Goal: Task Accomplishment & Management: Manage account settings

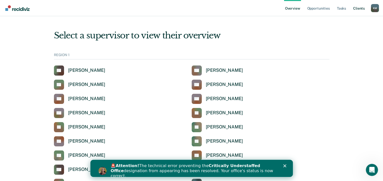
click at [361, 8] on link "Client s" at bounding box center [359, 8] width 14 height 16
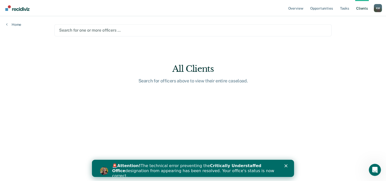
click at [118, 32] on div at bounding box center [193, 30] width 268 height 6
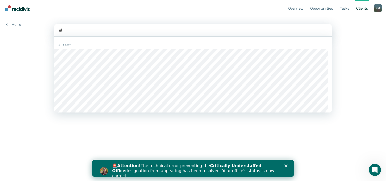
type input "e"
type input "guz"
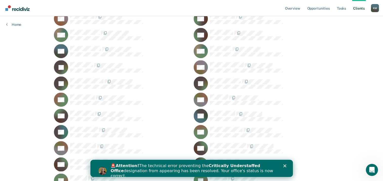
scroll to position [379, 0]
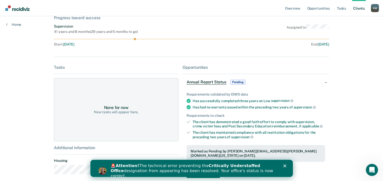
scroll to position [41, 0]
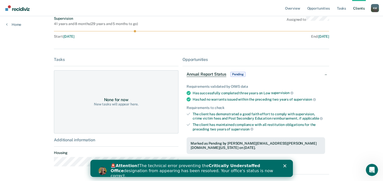
click at [285, 165] on icon "Close" at bounding box center [284, 165] width 3 height 3
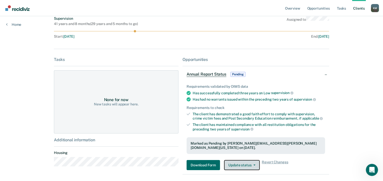
click at [253, 165] on icon "button" at bounding box center [254, 165] width 2 height 1
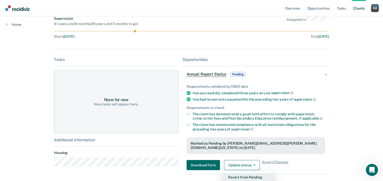
scroll to position [47, 0]
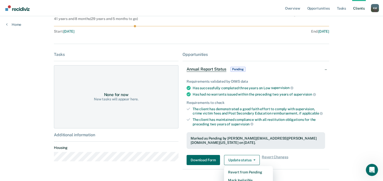
click at [315, 136] on div "Marked as Pending by [PERSON_NAME][EMAIL_ADDRESS][PERSON_NAME][DOMAIN_NAME][US_…" at bounding box center [255, 140] width 130 height 9
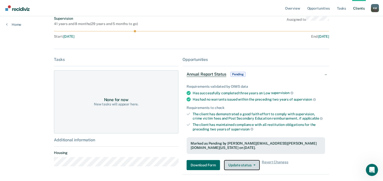
click at [255, 160] on button "Update status" at bounding box center [242, 165] width 36 height 10
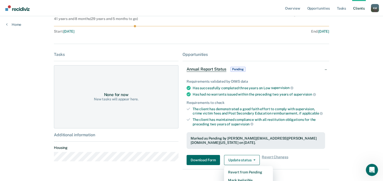
click at [312, 142] on div "Marked as Pending by [PERSON_NAME][EMAIL_ADDRESS][PERSON_NAME][DOMAIN_NAME][US_…" at bounding box center [255, 140] width 138 height 17
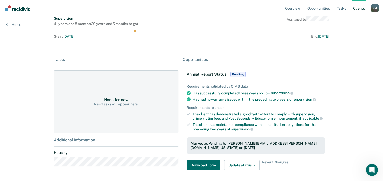
click at [206, 76] on span "Annual Report Status" at bounding box center [206, 74] width 40 height 5
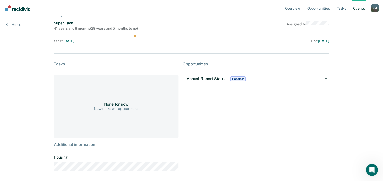
scroll to position [37, 0]
click at [326, 79] on div "Annual Report Status Pending" at bounding box center [255, 79] width 146 height 16
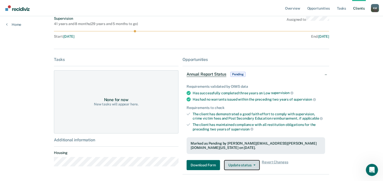
click at [248, 160] on button "Update status" at bounding box center [242, 165] width 36 height 10
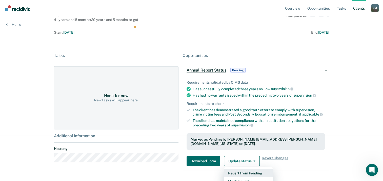
scroll to position [47, 0]
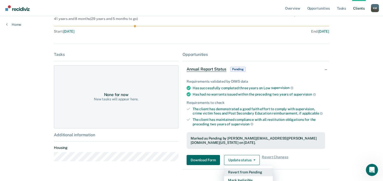
click at [248, 168] on button "Revert from Pending" at bounding box center [248, 172] width 49 height 8
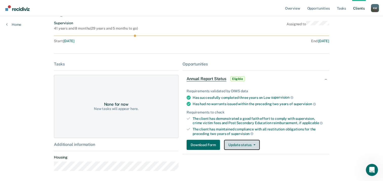
scroll to position [37, 0]
click at [254, 147] on button "Update status" at bounding box center [242, 145] width 36 height 10
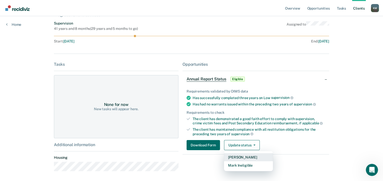
click at [242, 157] on button "[PERSON_NAME]" at bounding box center [248, 157] width 49 height 8
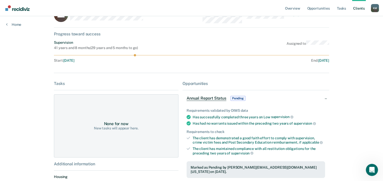
scroll to position [0, 0]
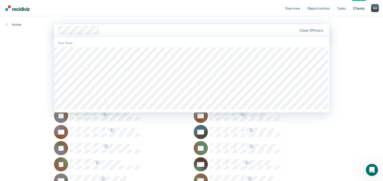
click at [124, 28] on div at bounding box center [199, 30] width 196 height 6
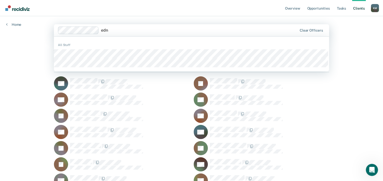
type input "[PERSON_NAME]"
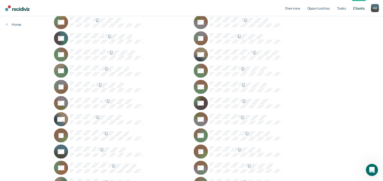
scroll to position [936, 0]
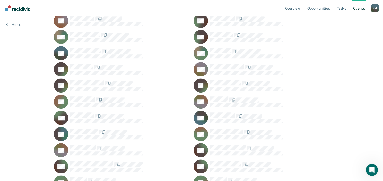
scroll to position [329, 0]
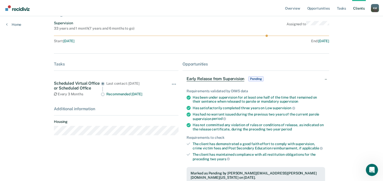
scroll to position [76, 0]
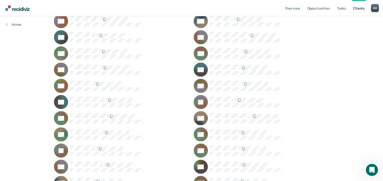
scroll to position [885, 0]
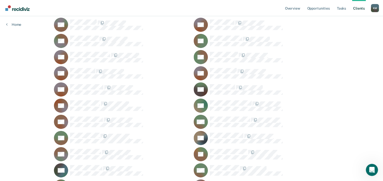
scroll to position [1719, 0]
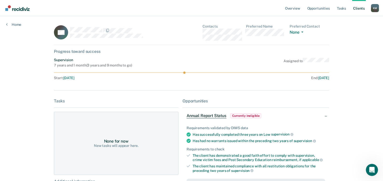
click at [375, 9] on div "K M" at bounding box center [374, 8] width 8 height 8
click at [348, 34] on link "Log Out" at bounding box center [354, 36] width 41 height 4
